Goal: Task Accomplishment & Management: Manage account settings

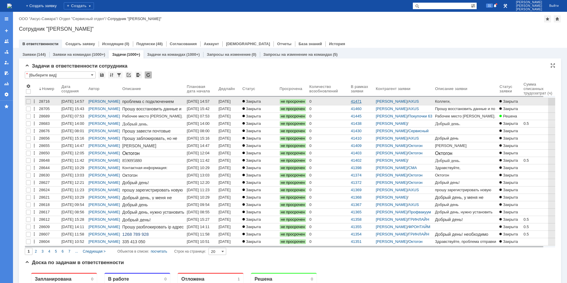
click at [362, 102] on link "41471" at bounding box center [356, 101] width 11 height 4
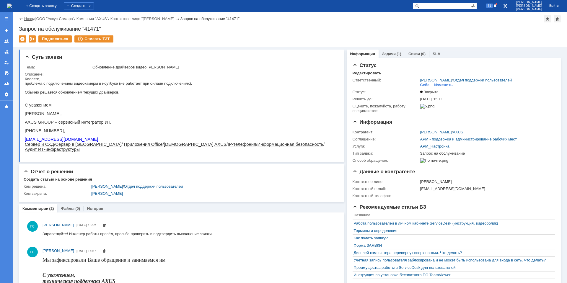
click at [29, 20] on link "Назад" at bounding box center [29, 19] width 11 height 4
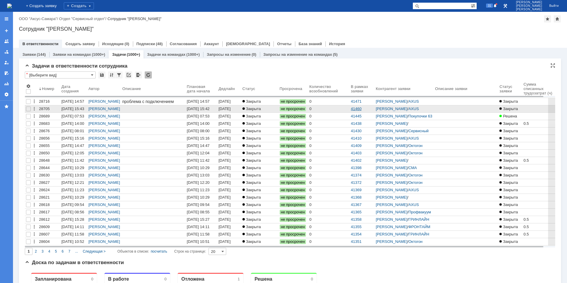
click at [362, 109] on link "41460" at bounding box center [356, 109] width 11 height 4
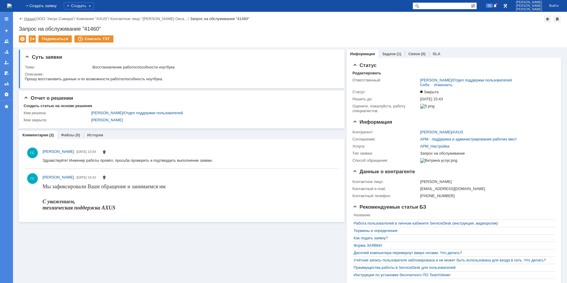
click at [28, 19] on link "Назад" at bounding box center [29, 19] width 11 height 4
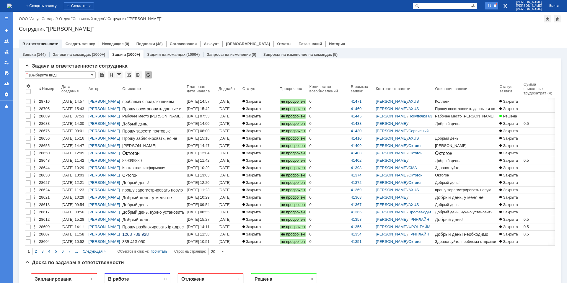
click at [493, 5] on span "31" at bounding box center [489, 6] width 7 height 4
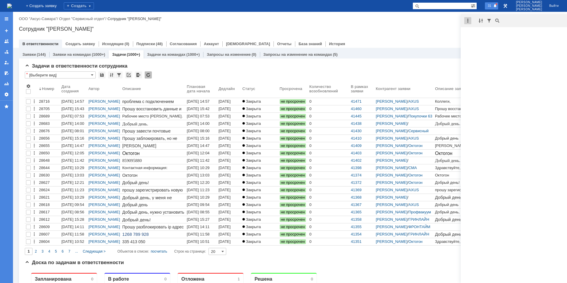
click at [467, 21] on div at bounding box center [467, 20] width 7 height 7
click at [477, 35] on div "Отметить уведомления прочитанными" at bounding box center [508, 36] width 79 height 4
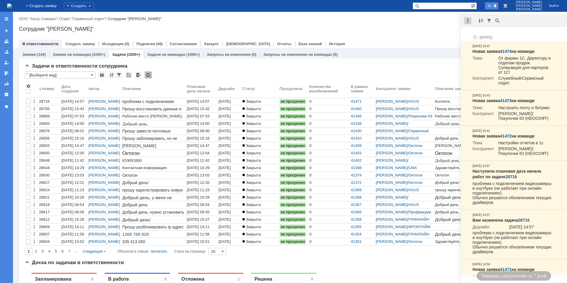
click at [469, 21] on div at bounding box center [467, 20] width 7 height 7
click at [475, 35] on div "Отметить уведомления прочитанными" at bounding box center [508, 36] width 79 height 4
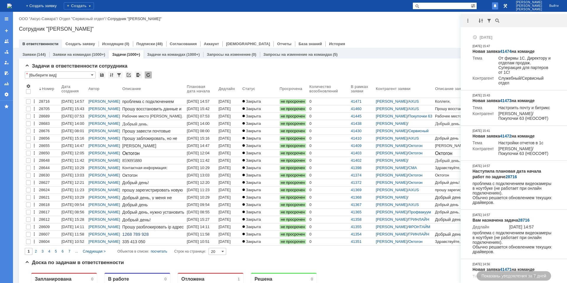
click at [423, 38] on div at bounding box center [290, 37] width 542 height 5
